Goal: Task Accomplishment & Management: Manage account settings

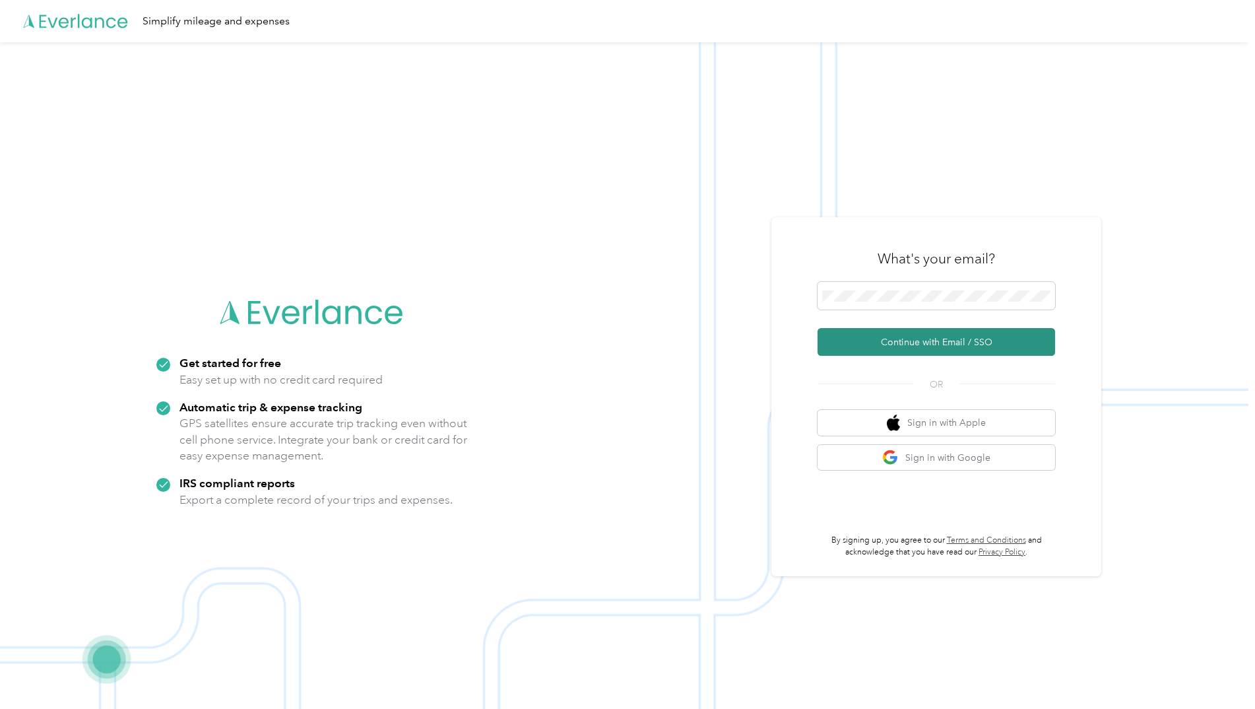
click at [910, 340] on button "Continue with Email / SSO" at bounding box center [936, 342] width 238 height 28
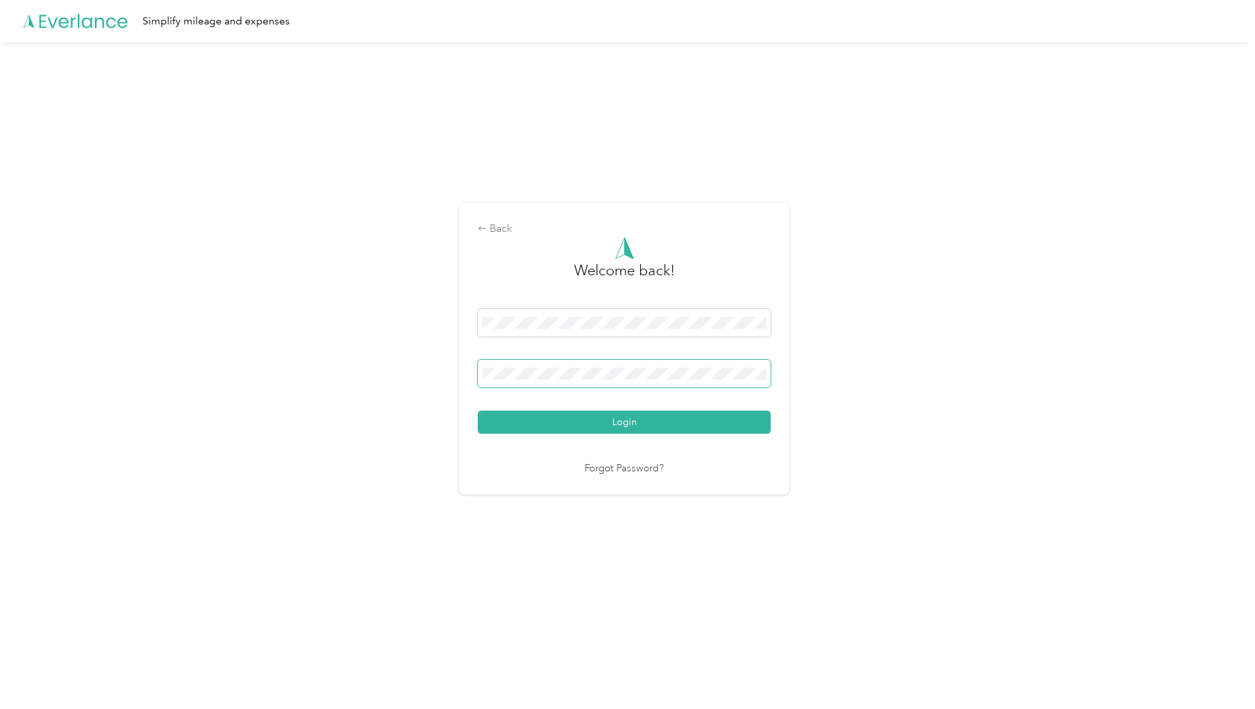
drag, startPoint x: 750, startPoint y: 367, endPoint x: 462, endPoint y: 361, distance: 287.7
click at [462, 361] on div "Back Welcome back! Login Forgot Password?" at bounding box center [624, 353] width 1248 height 623
click at [493, 385] on span at bounding box center [624, 374] width 293 height 28
click at [363, 371] on div "Back Welcome back! Login Forgot Password?" at bounding box center [624, 353] width 1248 height 623
click at [347, 377] on div "Back Welcome back! Login Forgot Password?" at bounding box center [624, 353] width 1248 height 623
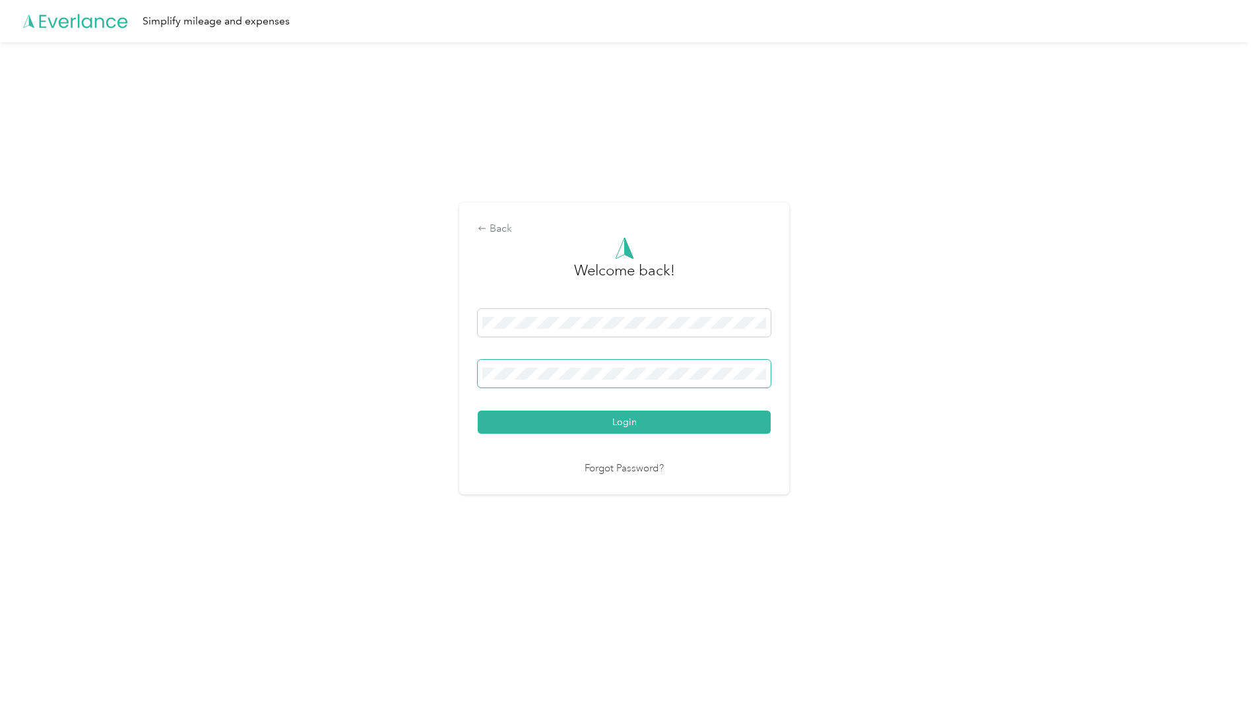
click at [478, 410] on button "Login" at bounding box center [624, 421] width 293 height 23
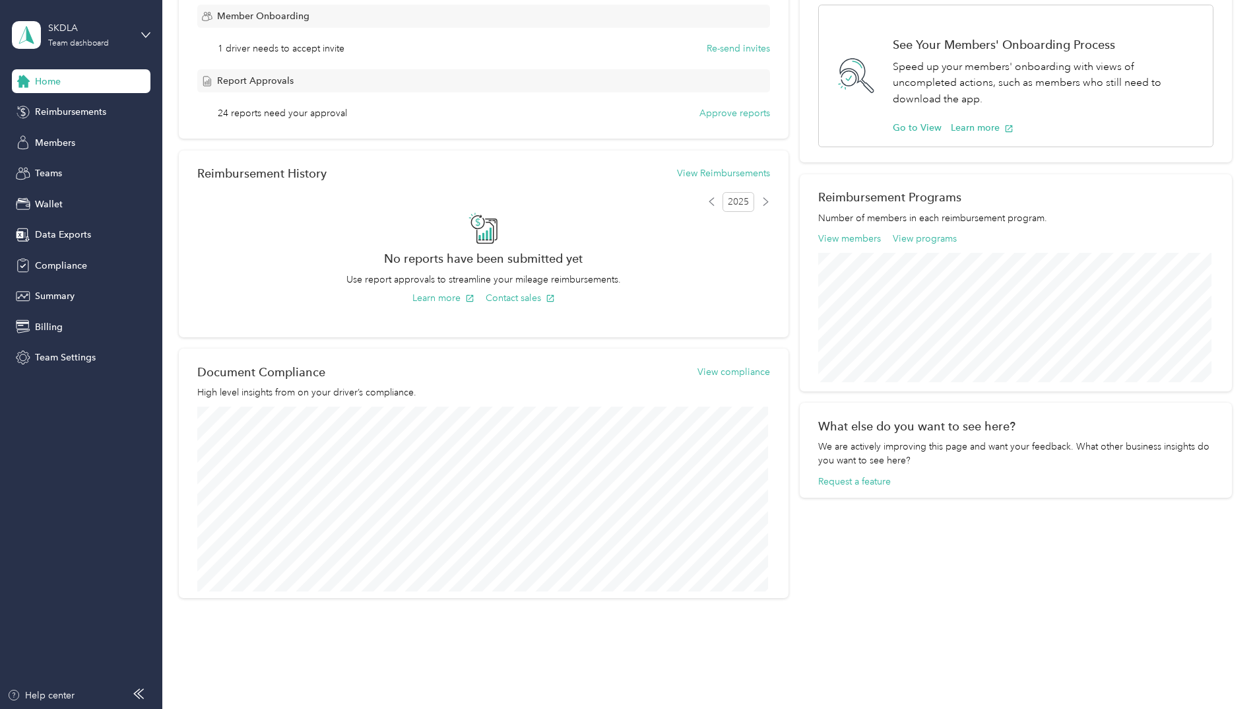
scroll to position [264, 0]
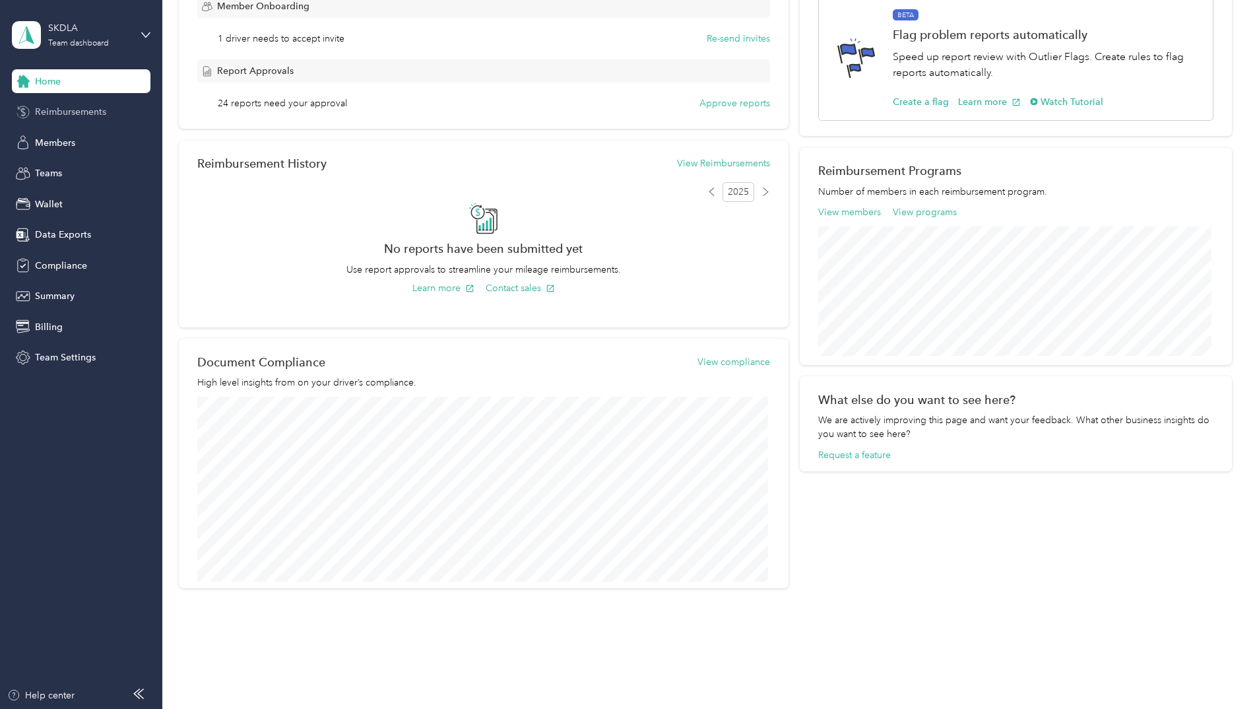
click at [86, 112] on span "Reimbursements" at bounding box center [70, 112] width 71 height 14
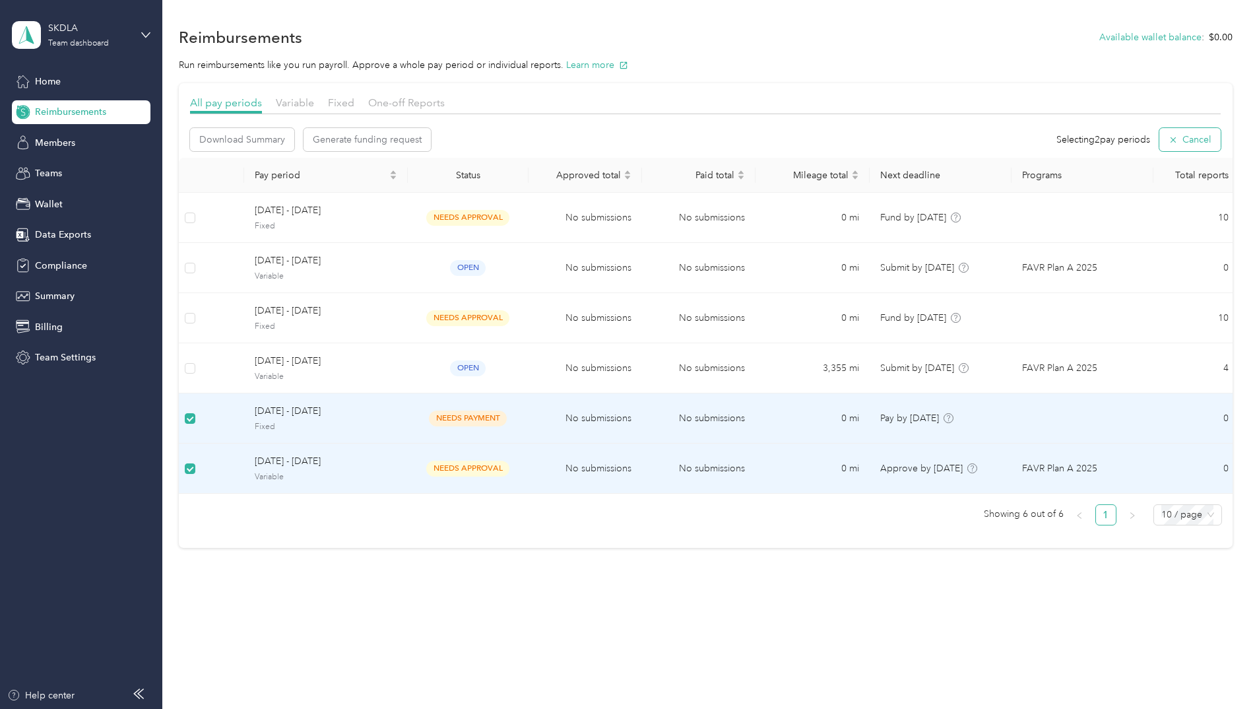
click at [1178, 140] on icon "button" at bounding box center [1172, 139] width 9 height 9
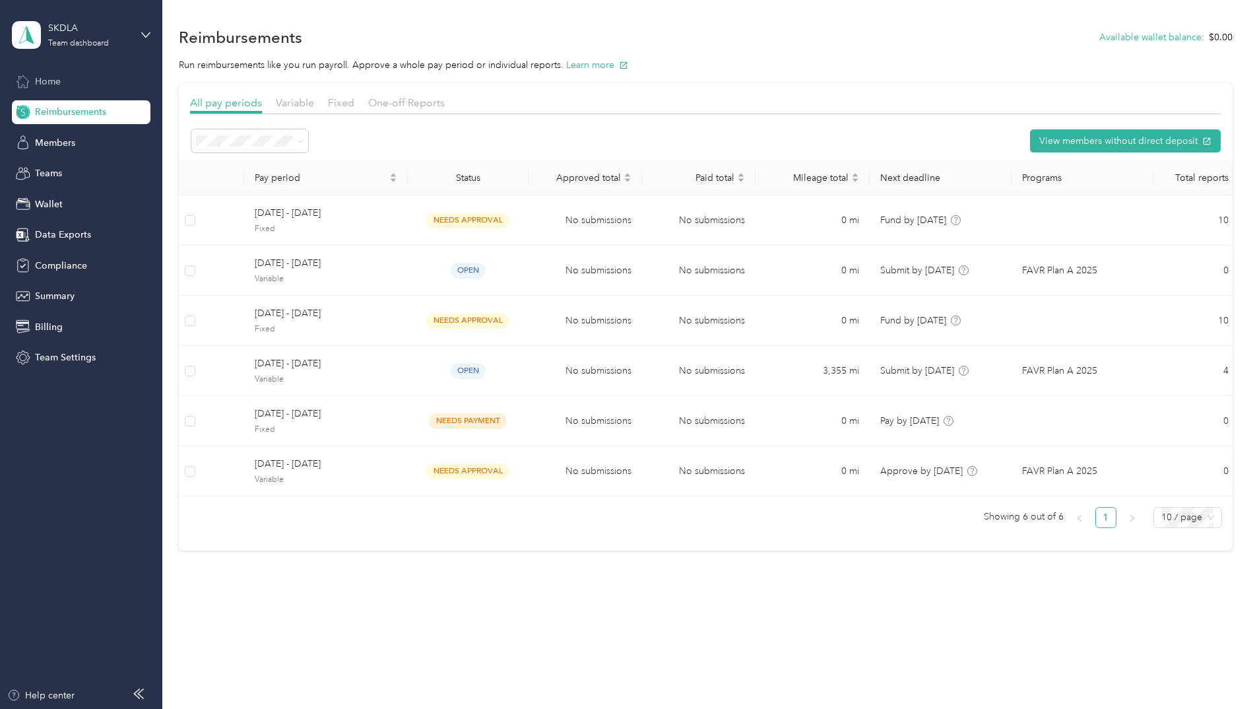
drag, startPoint x: 42, startPoint y: 77, endPoint x: 59, endPoint y: 81, distance: 17.0
click at [44, 77] on span "Home" at bounding box center [48, 82] width 26 height 14
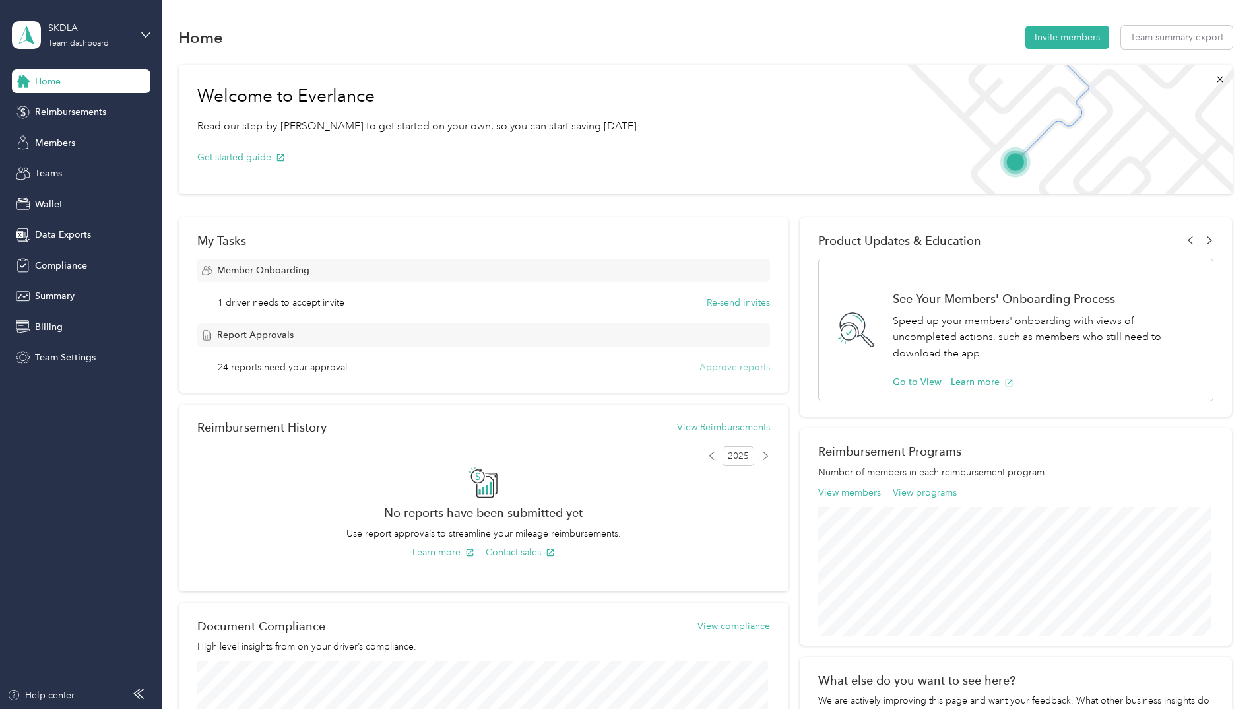
click at [742, 369] on button "Approve reports" at bounding box center [734, 367] width 71 height 14
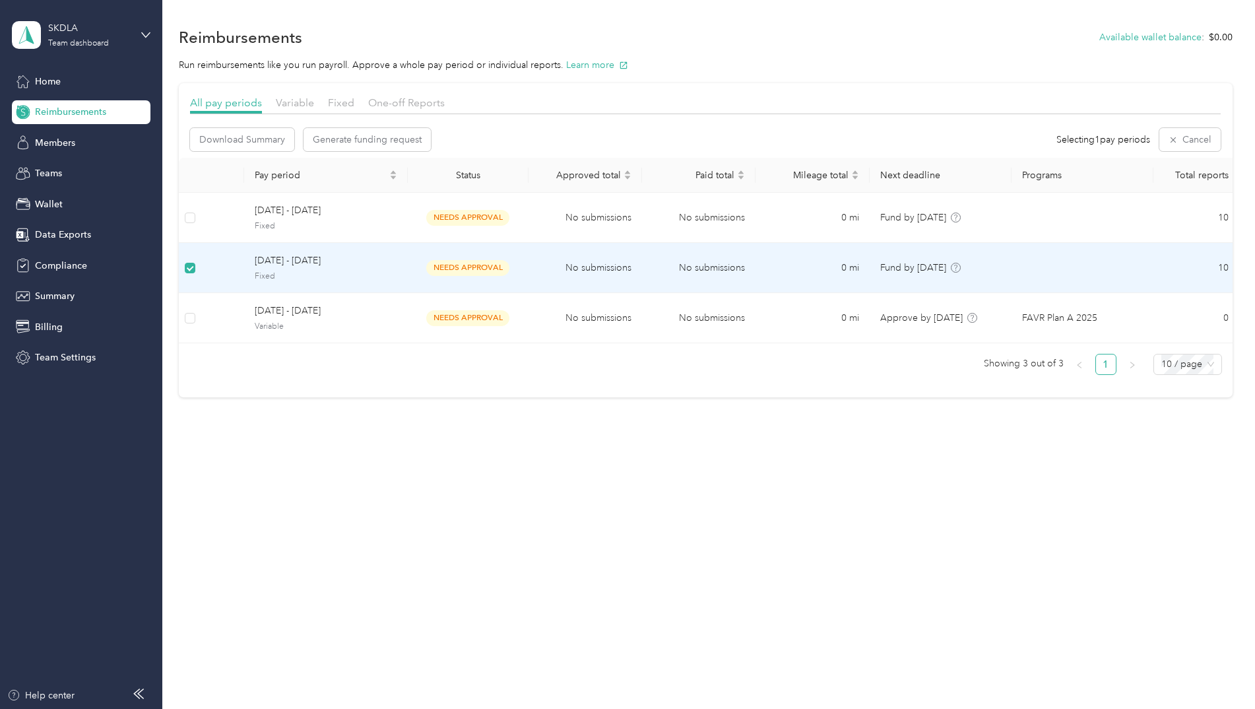
click at [323, 265] on span "[DATE] - [DATE]" at bounding box center [326, 260] width 143 height 15
click at [921, 270] on span "Fund by [DATE]" at bounding box center [913, 267] width 66 height 11
click at [374, 136] on span "Generate funding request" at bounding box center [367, 140] width 109 height 14
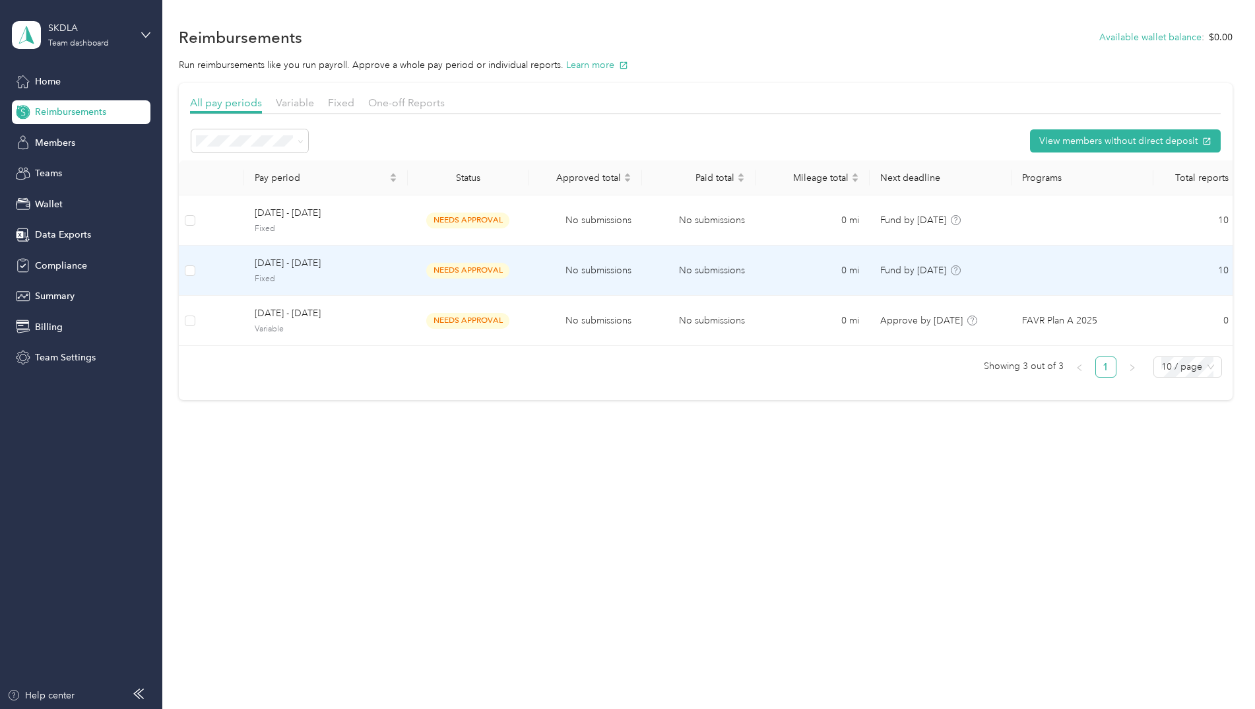
click at [308, 259] on span "[DATE] - [DATE]" at bounding box center [326, 263] width 143 height 15
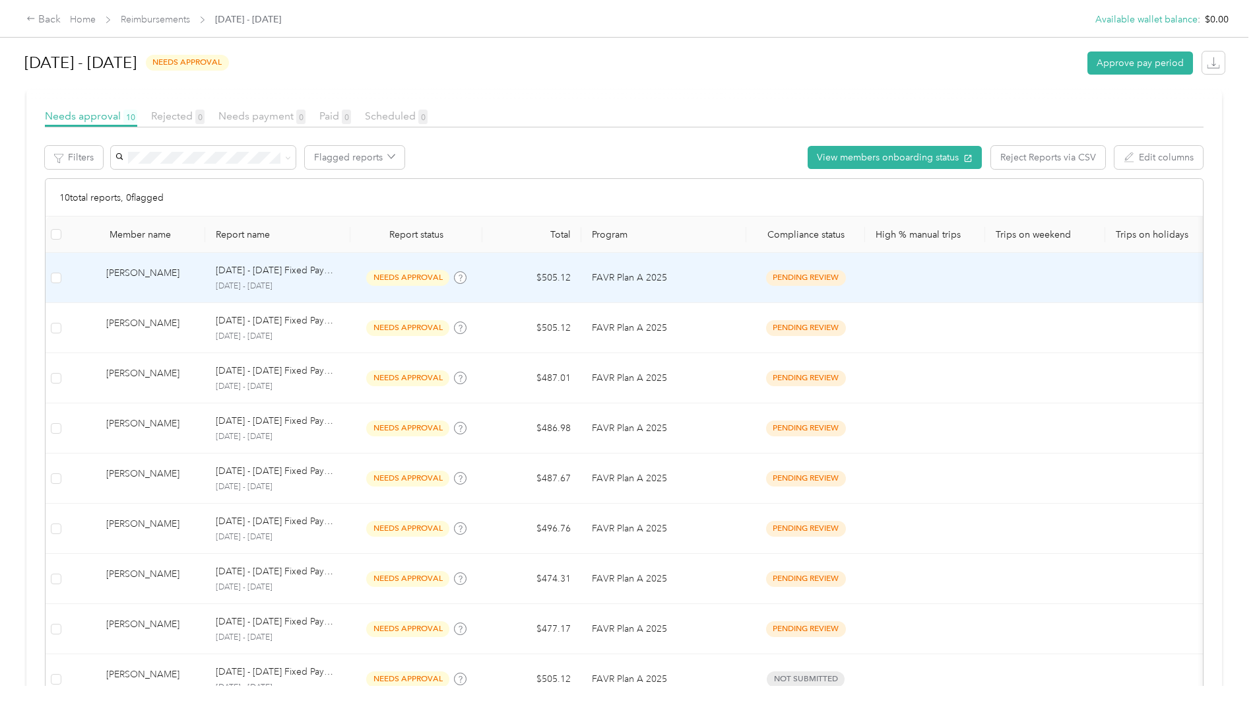
scroll to position [132, 0]
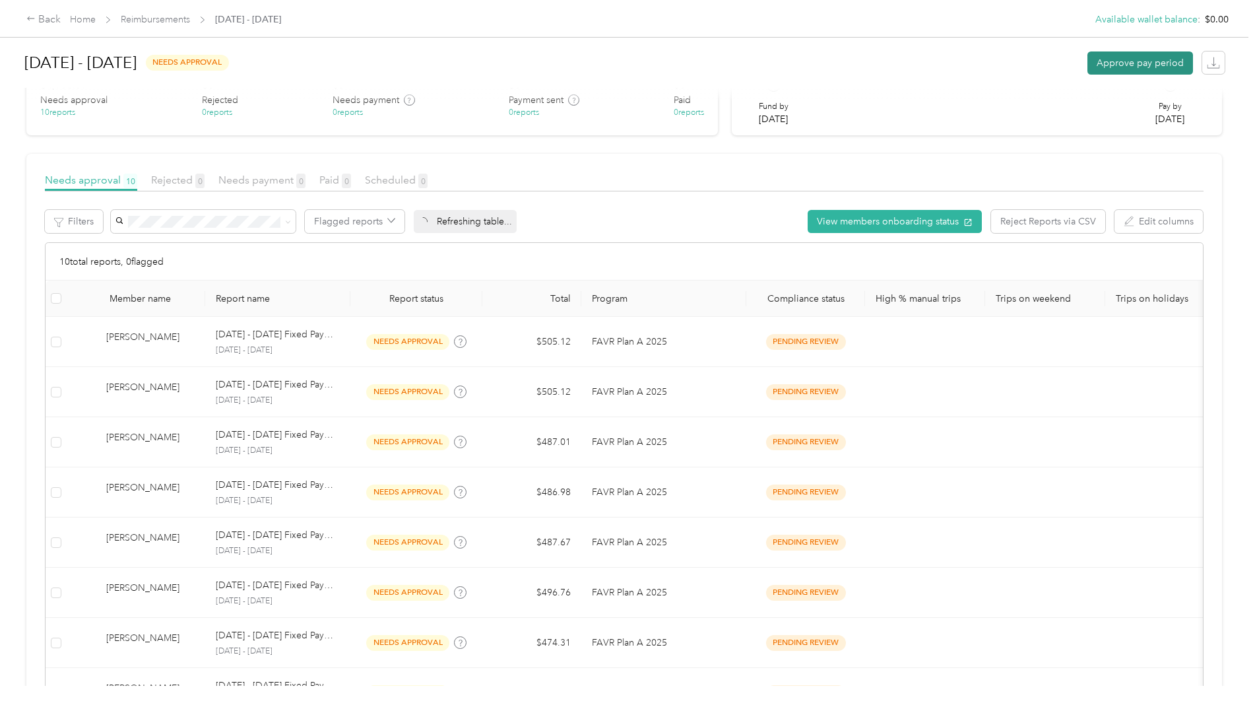
click at [1126, 66] on button "Approve pay period" at bounding box center [1140, 62] width 106 height 23
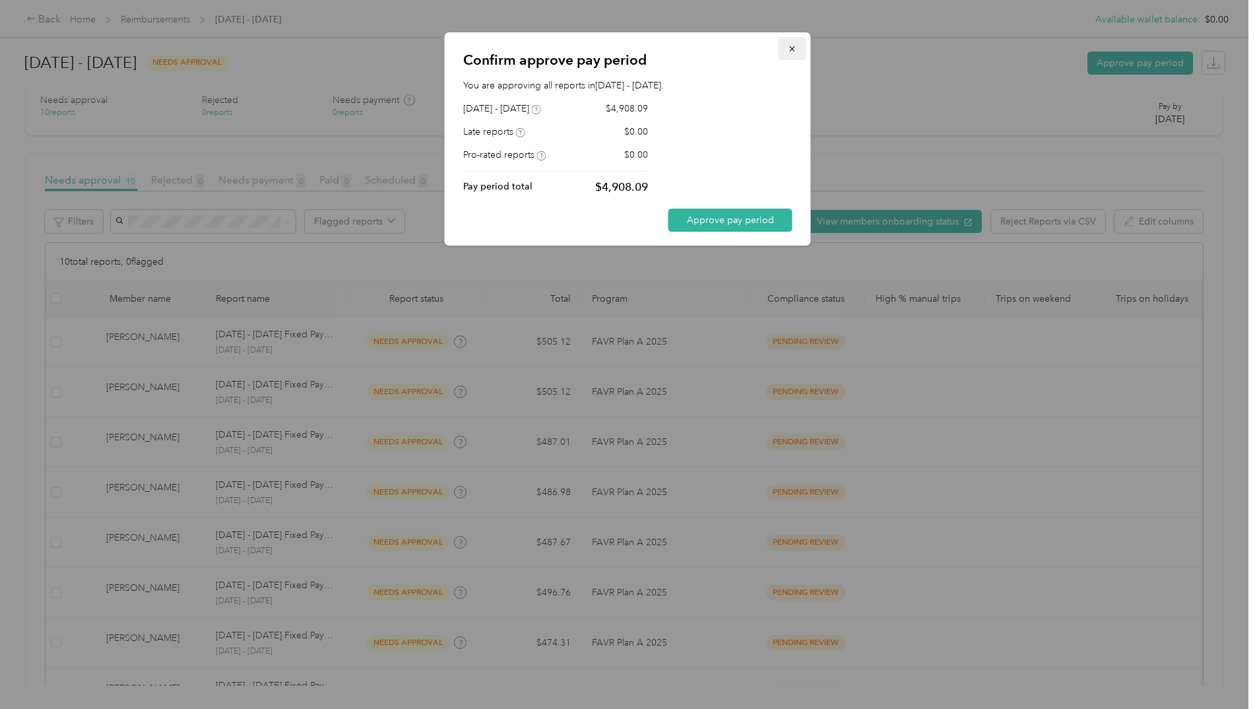
click at [788, 47] on icon "button" at bounding box center [792, 48] width 9 height 9
